Goal: Complete application form: Complete application form

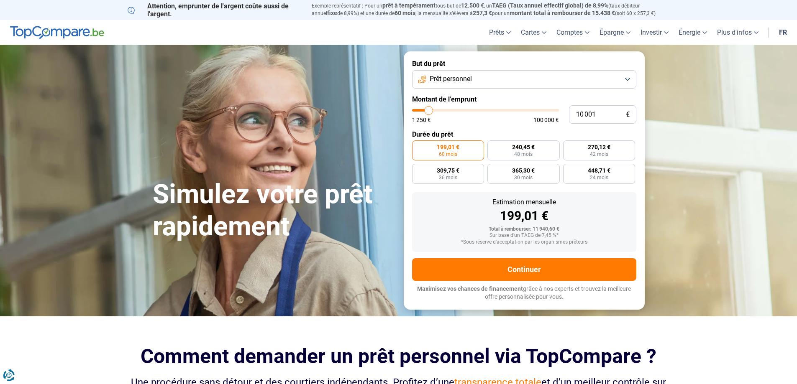
type input "10 250"
type input "10250"
type input "10 500"
type input "10500"
type input "11 000"
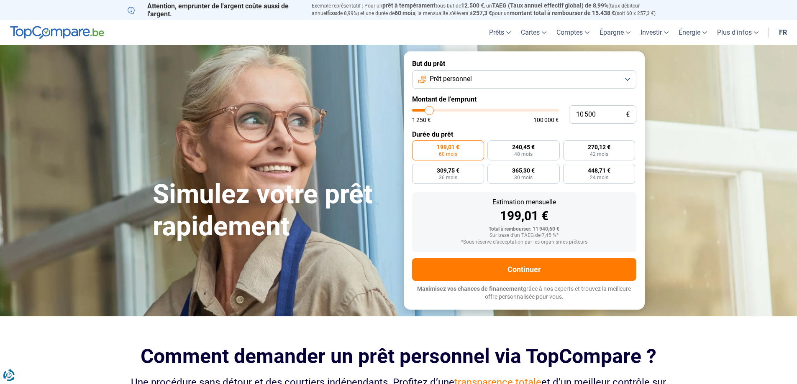
type input "11000"
type input "11 250"
type input "11250"
type input "11 500"
type input "11500"
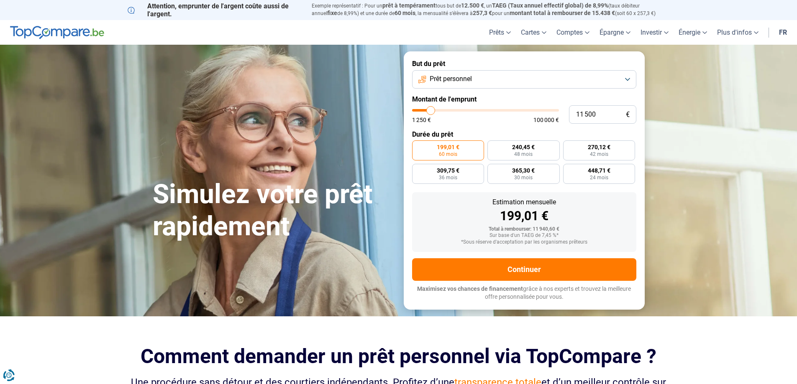
type input "11 750"
type input "11750"
type input "12 000"
type input "12000"
type input "12 500"
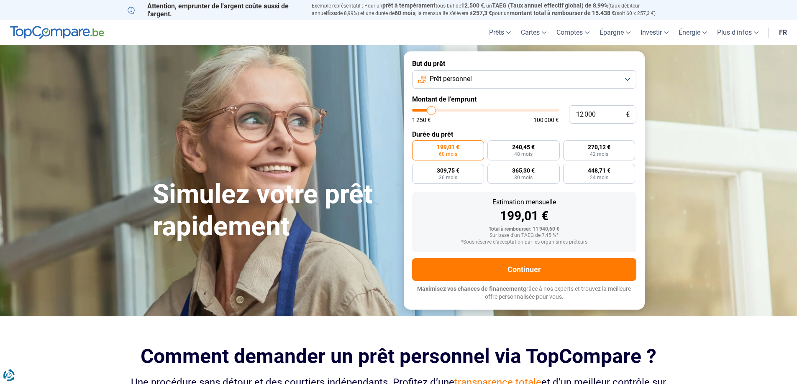
type input "12500"
type input "12 750"
type input "12750"
type input "13 000"
type input "13000"
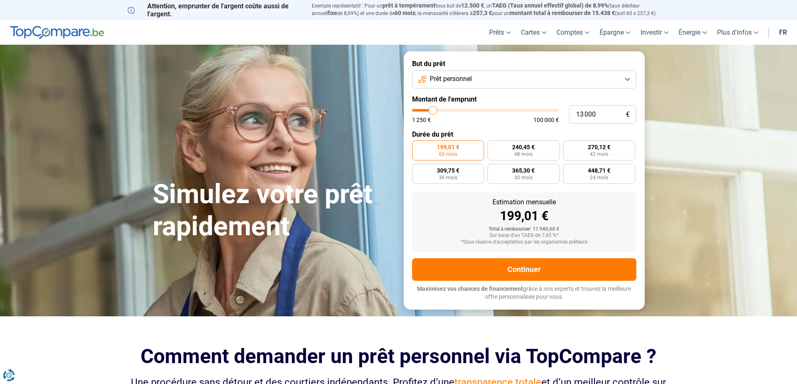
type input "13 250"
type input "13250"
type input "13 500"
type input "13500"
type input "14 000"
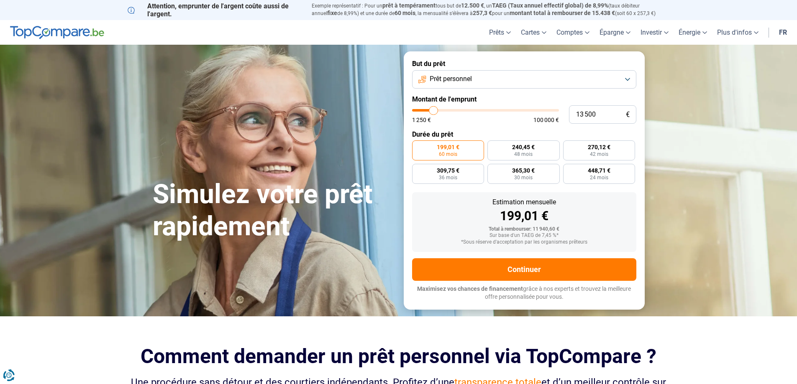
type input "14000"
type input "14 250"
type input "14250"
type input "14 500"
type input "14500"
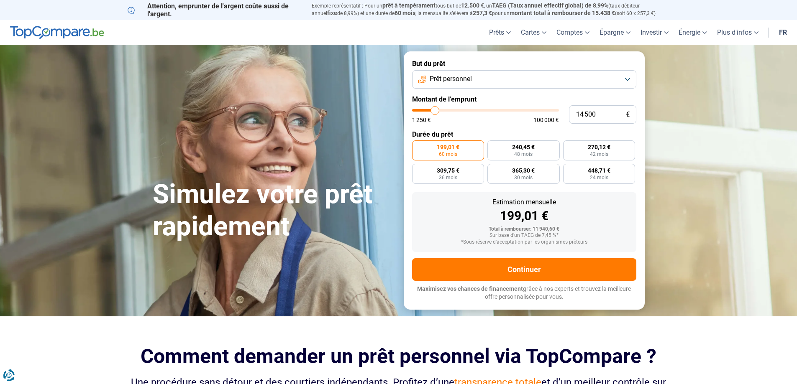
type input "14 750"
type input "14750"
type input "15 000"
drag, startPoint x: 428, startPoint y: 110, endPoint x: 436, endPoint y: 110, distance: 7.5
type input "15000"
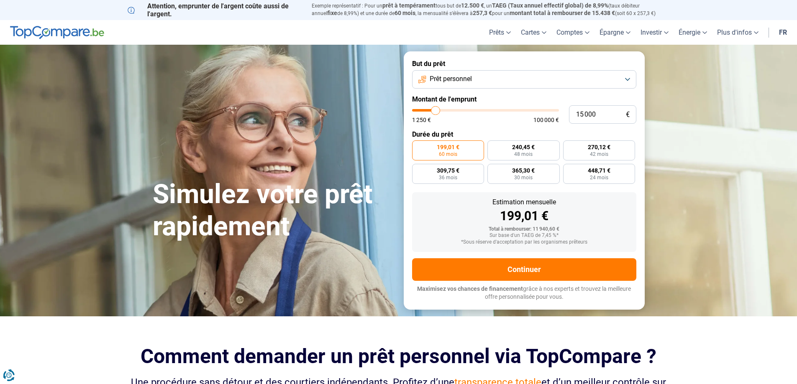
click at [436, 110] on input "range" at bounding box center [485, 110] width 147 height 3
click at [600, 151] on label "405,14 € 42 mois" at bounding box center [599, 150] width 72 height 20
click at [568, 146] on input "405,14 € 42 mois" at bounding box center [565, 142] width 5 height 5
radio input "true"
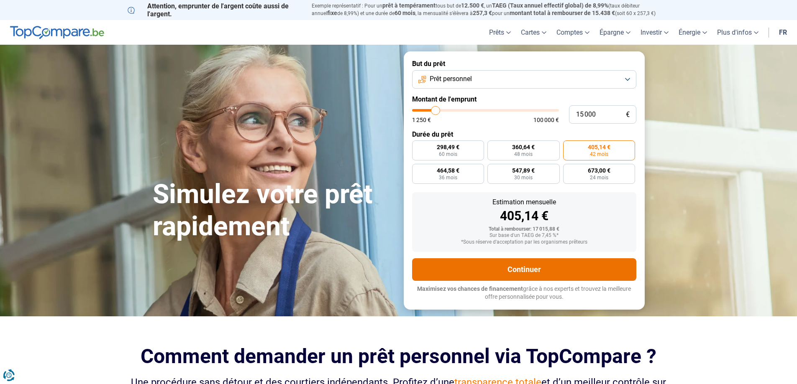
click at [528, 270] on button "Continuer" at bounding box center [524, 269] width 224 height 23
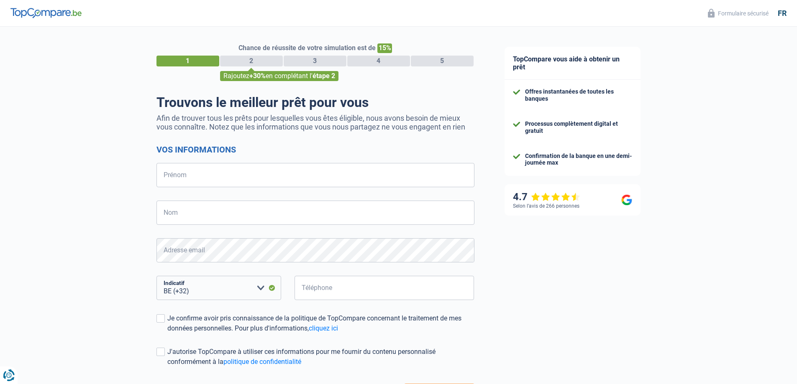
select select "32"
click at [223, 175] on input "Prénom" at bounding box center [315, 175] width 318 height 24
type input "claire"
type input "[PERSON_NAME]"
type input "473360530"
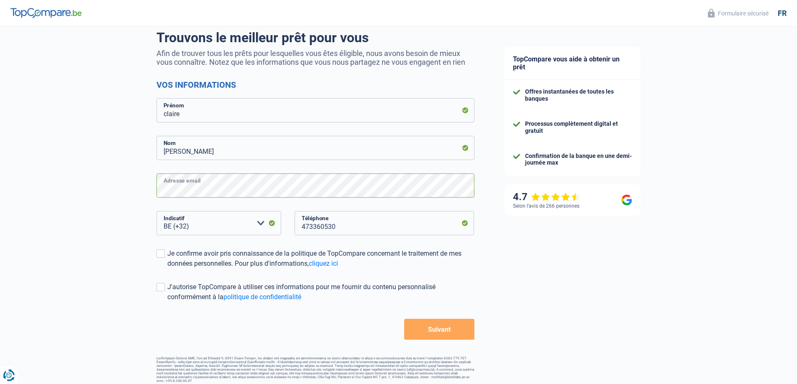
scroll to position [70, 0]
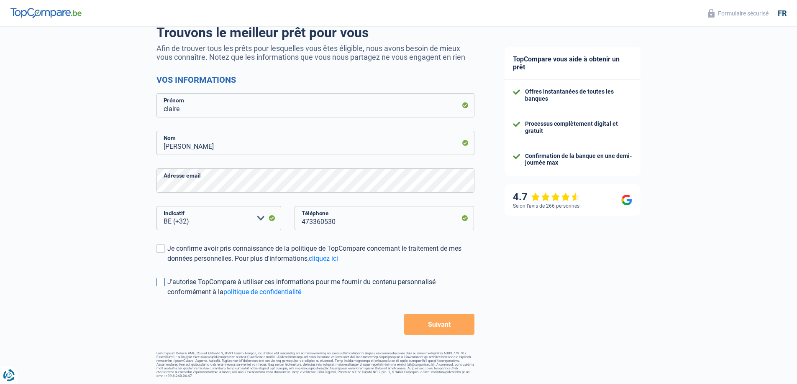
click at [161, 280] on span at bounding box center [160, 282] width 8 height 8
click at [167, 297] on input "J'autorise TopCompare à utiliser ces informations pour me fournir du contenu pe…" at bounding box center [167, 297] width 0 height 0
click at [163, 249] on span at bounding box center [160, 249] width 8 height 8
click at [167, 264] on input "Je confirme avoir pris connaissance de la politique de TopCompare concernant le…" at bounding box center [167, 264] width 0 height 0
click at [453, 327] on button "Suivant" at bounding box center [439, 324] width 70 height 21
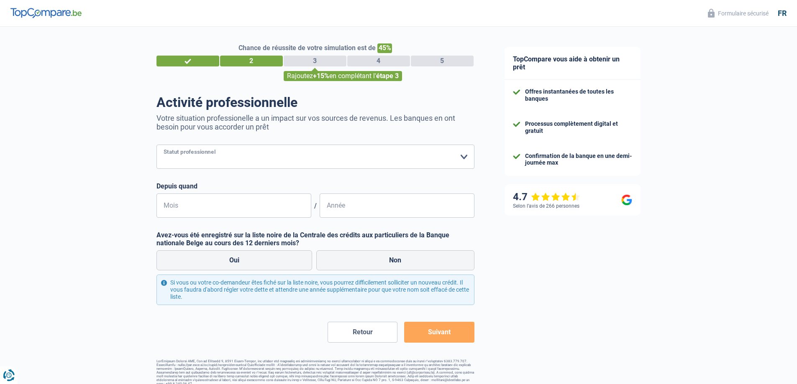
click at [240, 156] on select "Ouvrier Employé privé Employé public Invalide Indépendant Pensionné Chômeur Mut…" at bounding box center [315, 157] width 318 height 24
select select "publicEmployee"
click at [156, 146] on select "Ouvrier Employé privé Employé public Invalide Indépendant Pensionné Chômeur Mut…" at bounding box center [315, 157] width 318 height 24
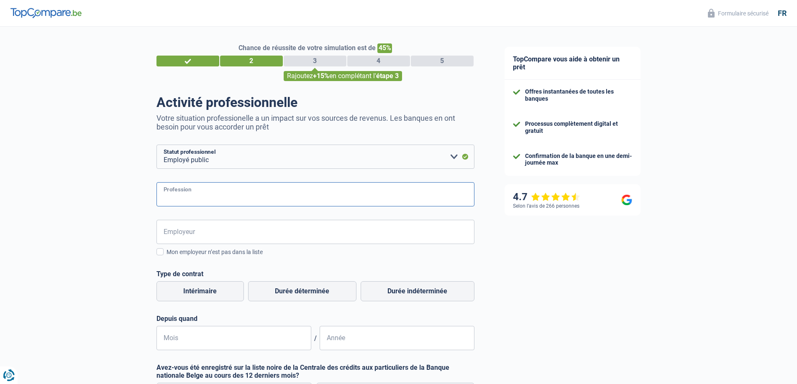
click at [210, 199] on input "Profession" at bounding box center [315, 194] width 318 height 24
drag, startPoint x: 179, startPoint y: 198, endPoint x: 109, endPoint y: 166, distance: 76.3
click at [106, 156] on div "Chance de réussite de votre simulation est de 45% 1 2 3 4 5 Rajoutez +15% en co…" at bounding box center [244, 272] width 489 height 498
click at [171, 199] on input "gerstionnaire" at bounding box center [315, 194] width 318 height 24
type input "gestionnaire"
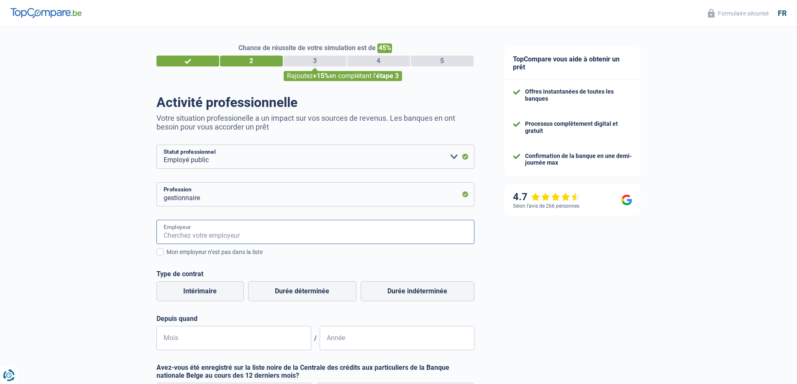
click at [201, 234] on input "Employeur" at bounding box center [315, 232] width 318 height 24
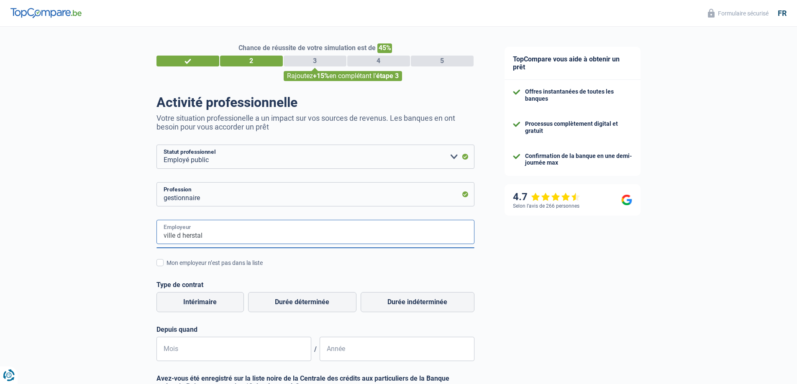
type input "ville d herstal"
click at [130, 276] on div "Chance de réussite de votre simulation est de 45% 1 2 3 4 5 Rajoutez +15% en co…" at bounding box center [244, 277] width 489 height 509
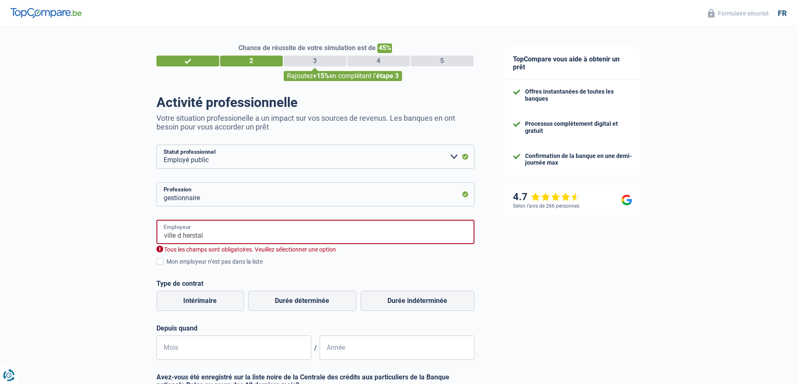
click at [225, 235] on input "ville d herstal" at bounding box center [315, 232] width 318 height 24
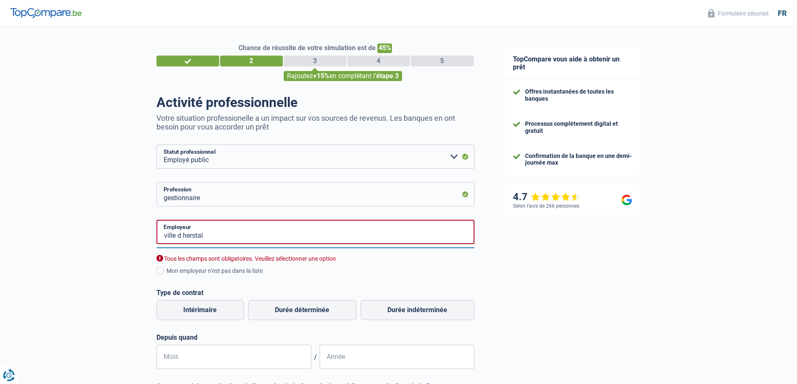
select select "32"
